Goal: Feedback & Contribution: Contribute content

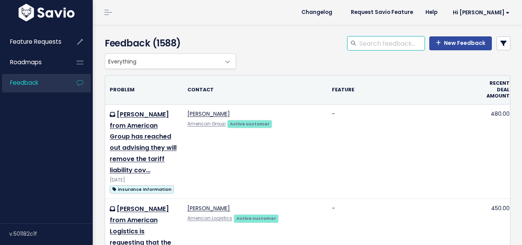
click at [376, 46] on input "search" at bounding box center [392, 43] width 66 height 14
type input "terminal information"
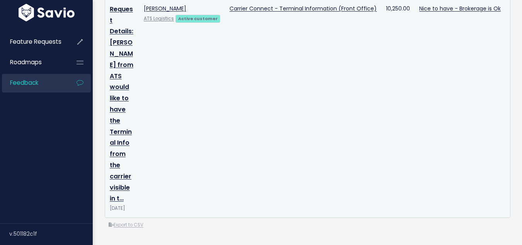
scroll to position [95, 0]
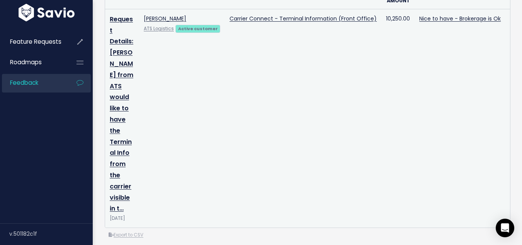
click at [123, 135] on td "Request Details: Justin from ATS would like to have the Terminal Info from the …" at bounding box center [122, 118] width 34 height 218
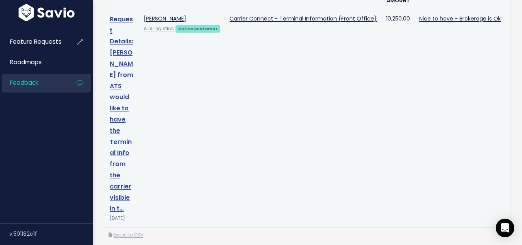
click at [116, 129] on link "Request Details: [PERSON_NAME] from ATS would like to have the Terminal Info fr…" at bounding box center [122, 114] width 24 height 198
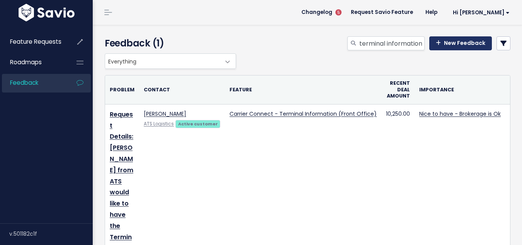
click at [455, 47] on link "New Feedback" at bounding box center [460, 43] width 63 height 14
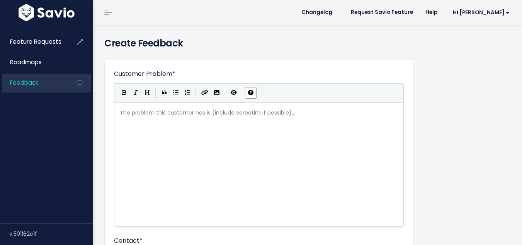
scroll to position [1, 0]
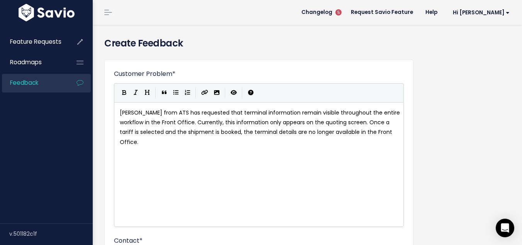
type textarea "[PERSON_NAME] from ATS has requested that terminal information remain visible t…"
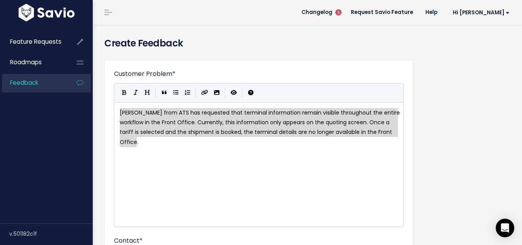
drag, startPoint x: 147, startPoint y: 154, endPoint x: 117, endPoint y: 109, distance: 54.2
click at [117, 109] on div "Ryan Burke from ATS has requested that terminal information remain visible thro…" at bounding box center [259, 164] width 290 height 124
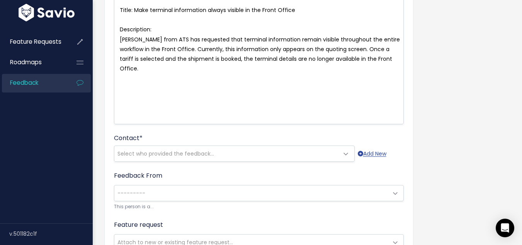
scroll to position [116, 0]
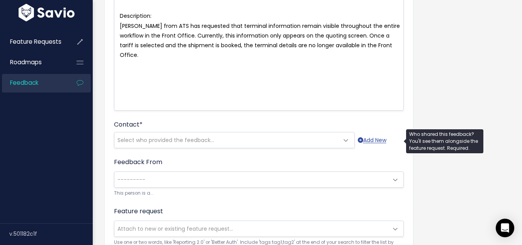
click at [156, 138] on span "Select who provided the feedback..." at bounding box center [165, 140] width 97 height 8
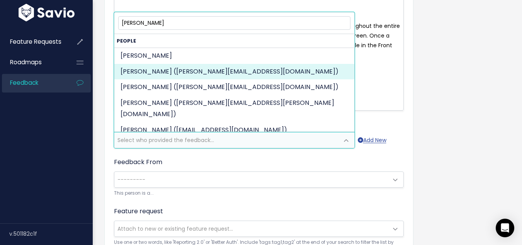
type input "ryan burk"
select select "ACTIVE"
select select "74642862"
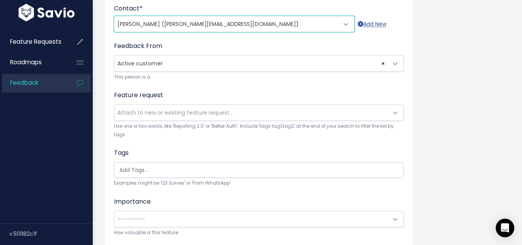
scroll to position [270, 0]
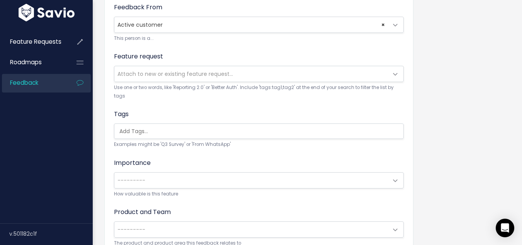
click at [159, 132] on input "search" at bounding box center [260, 131] width 289 height 8
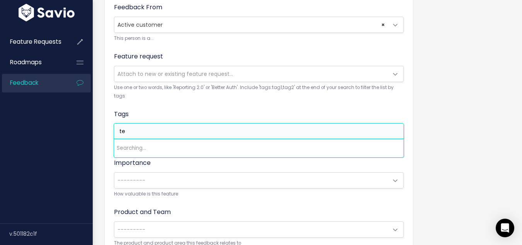
type input "t"
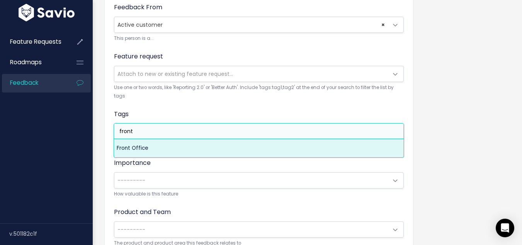
type input "front"
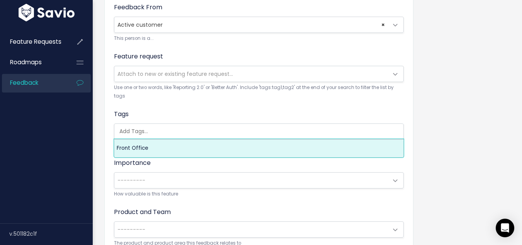
select select "5071"
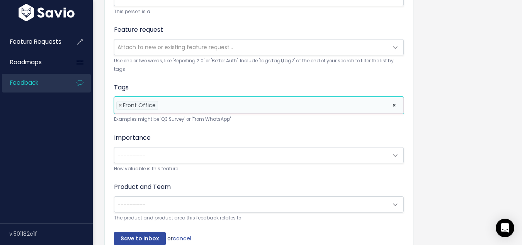
scroll to position [309, 0]
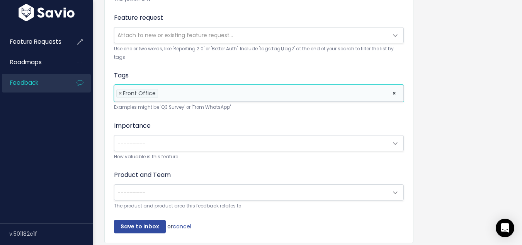
click at [152, 136] on span "---------" at bounding box center [251, 142] width 274 height 15
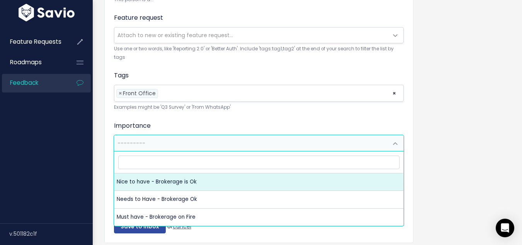
select select "NICE_TO_HAVE"
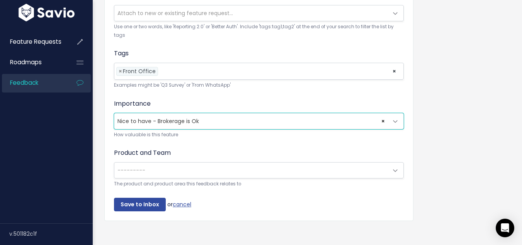
scroll to position [343, 0]
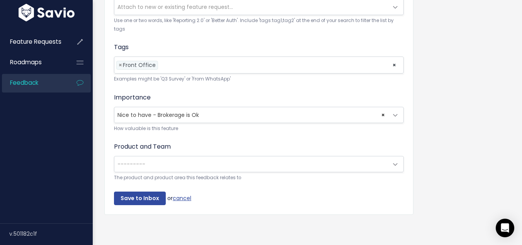
click at [144, 161] on span "---------" at bounding box center [131, 164] width 28 height 8
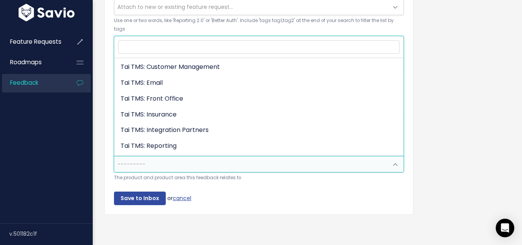
scroll to position [193, 0]
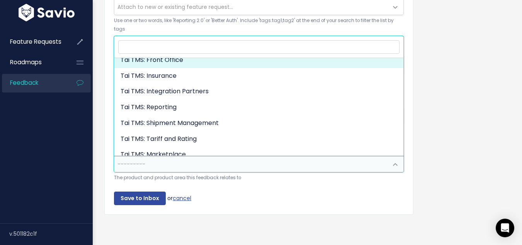
select select "MAIN:FRONT_OFFICE"
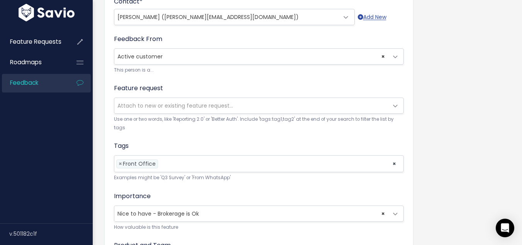
scroll to position [343, 0]
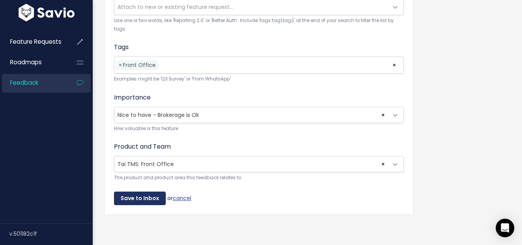
click at [122, 192] on input "Save to Inbox" at bounding box center [140, 198] width 52 height 14
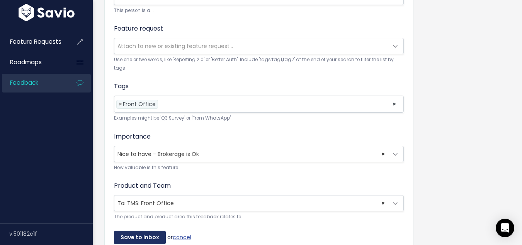
scroll to position [190, 0]
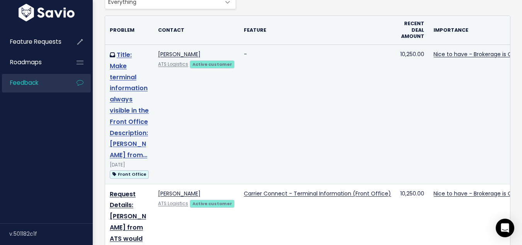
scroll to position [77, 0]
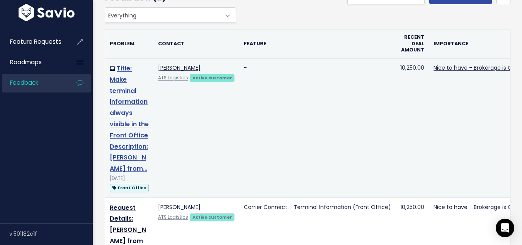
click at [120, 110] on link "Title: Make terminal information always visible in the Front Office Description…" at bounding box center [129, 118] width 39 height 109
